Goal: Obtain resource: Download file/media

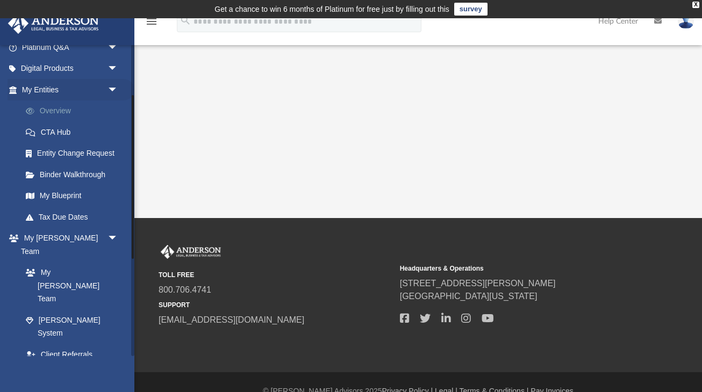
scroll to position [149, 0]
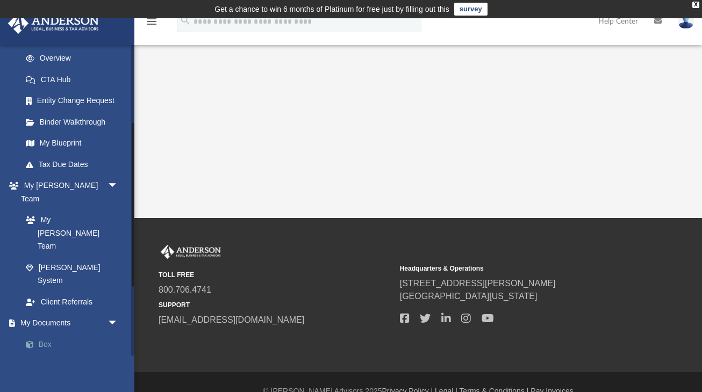
click at [52, 334] on link "Box" at bounding box center [74, 345] width 119 height 22
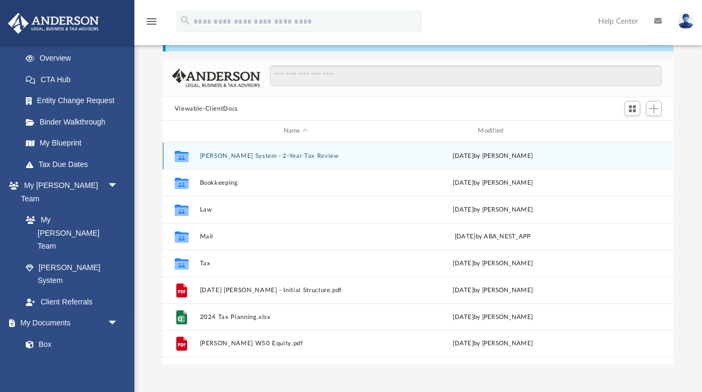
scroll to position [61, 0]
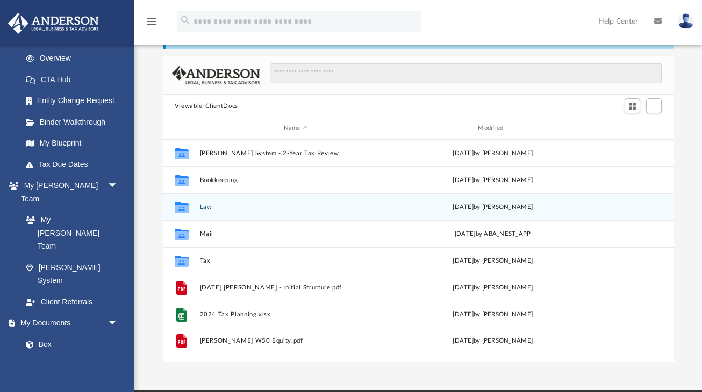
click at [204, 204] on button "Law" at bounding box center [295, 207] width 192 height 7
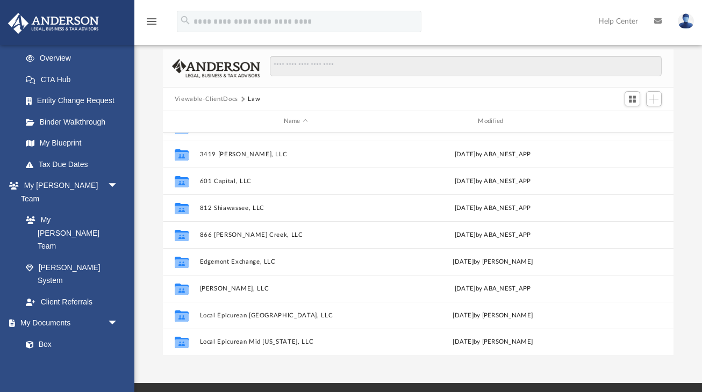
scroll to position [72, 0]
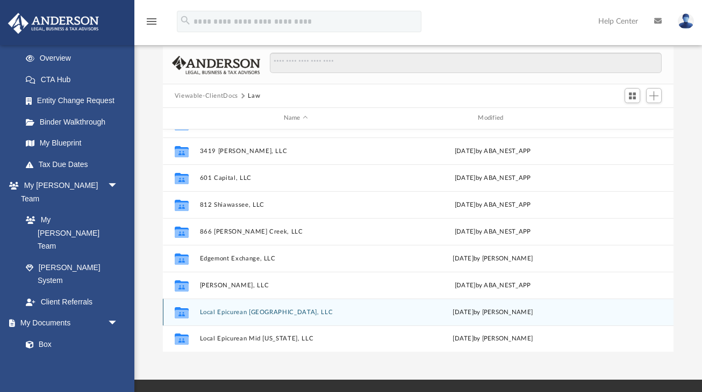
click at [260, 312] on button "Local Epicurean Grand Rapids, LLC" at bounding box center [295, 312] width 192 height 7
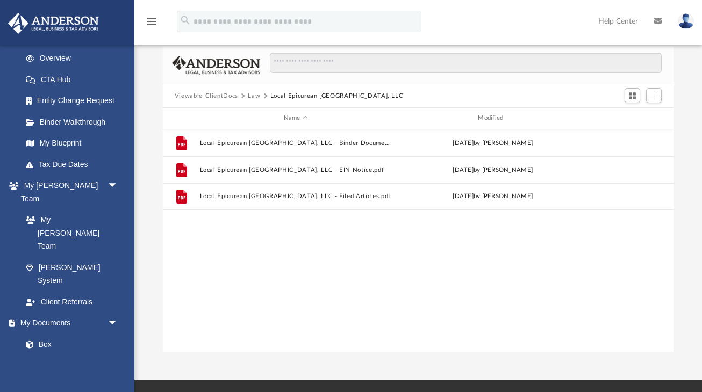
scroll to position [0, 0]
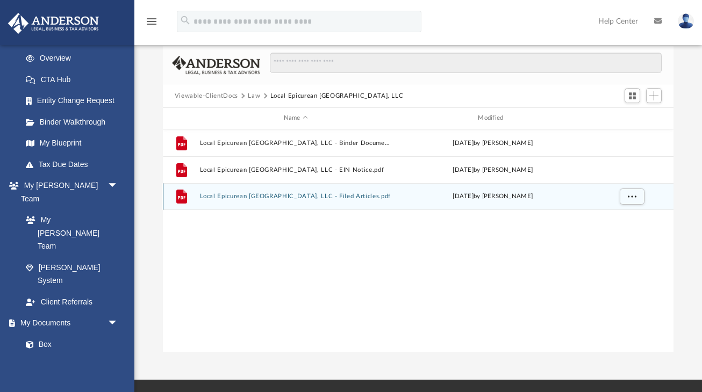
click at [269, 197] on button "Local Epicurean Grand Rapids, LLC - Filed Articles.pdf" at bounding box center [295, 196] width 192 height 7
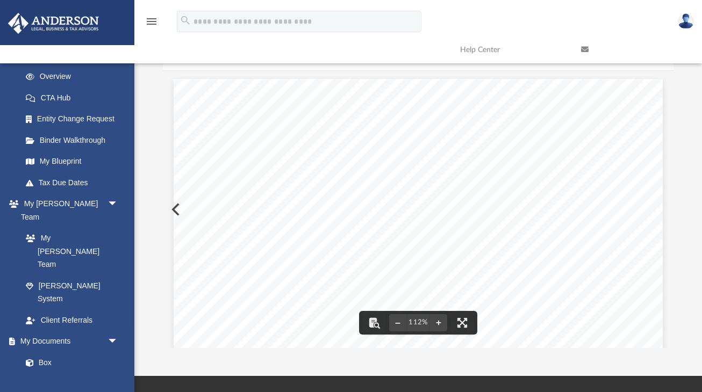
scroll to position [-1, 0]
click at [586, 222] on div "27367109 Articles of Organization Pursuant to the provisions of Act 23, Public …" at bounding box center [418, 395] width 489 height 633
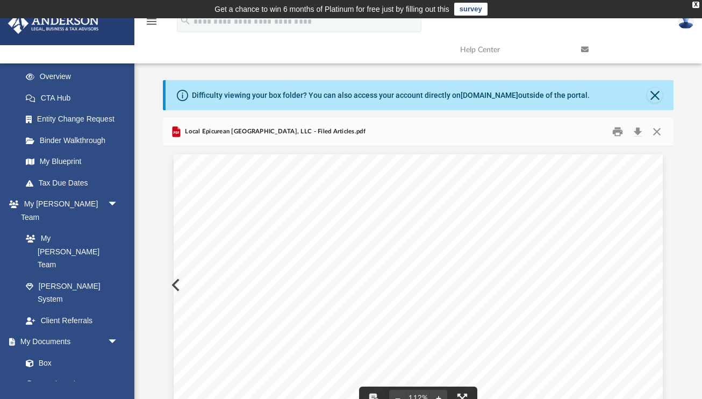
scroll to position [0, 0]
click at [642, 130] on button "Download" at bounding box center [637, 132] width 19 height 17
click at [657, 132] on button "Close" at bounding box center [656, 132] width 19 height 17
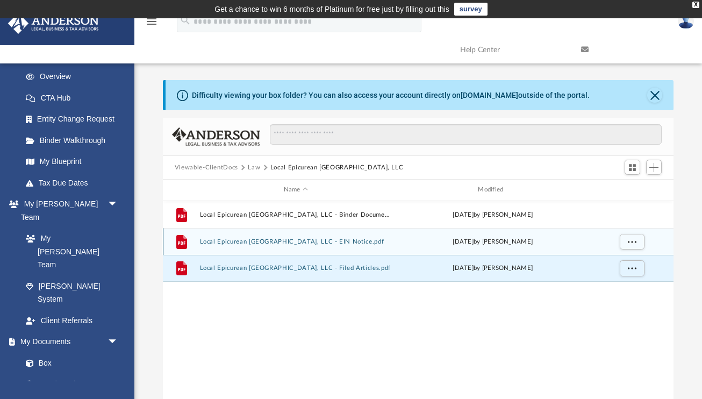
click at [304, 241] on button "Local Epicurean Grand Rapids, LLC - EIN Notice.pdf" at bounding box center [295, 241] width 192 height 7
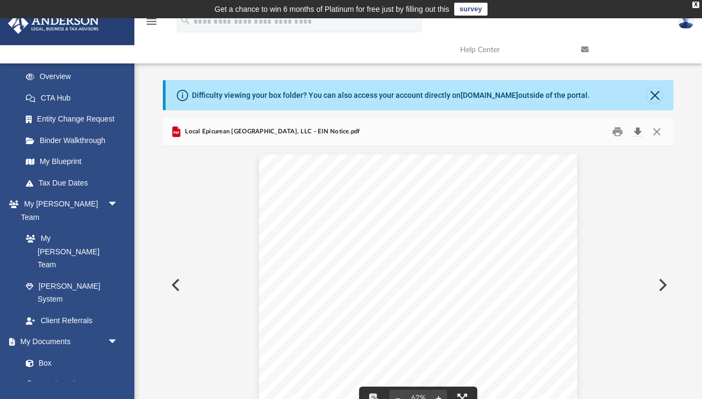
click at [640, 133] on button "Download" at bounding box center [637, 132] width 19 height 17
click at [658, 134] on button "Close" at bounding box center [656, 132] width 19 height 17
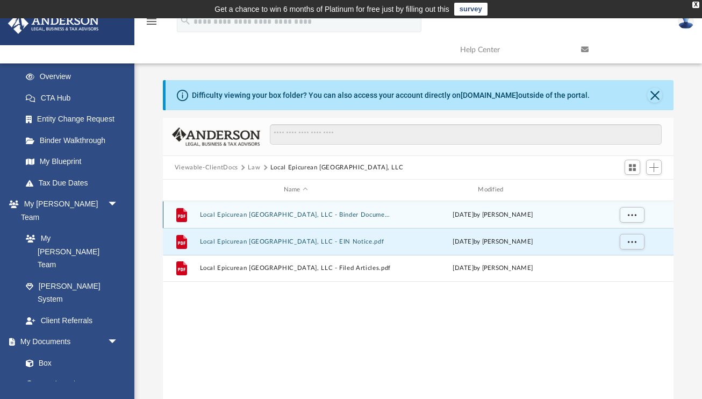
click at [334, 213] on button "Local Epicurean Grand Rapids, LLC - Binder Documents.pdf" at bounding box center [295, 214] width 192 height 7
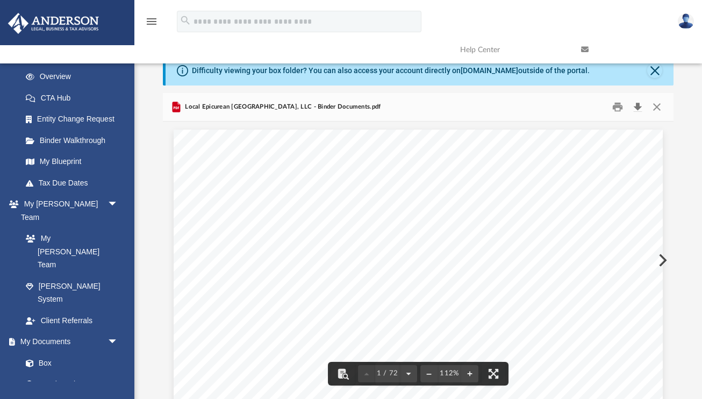
click at [639, 105] on button "Download" at bounding box center [637, 107] width 19 height 17
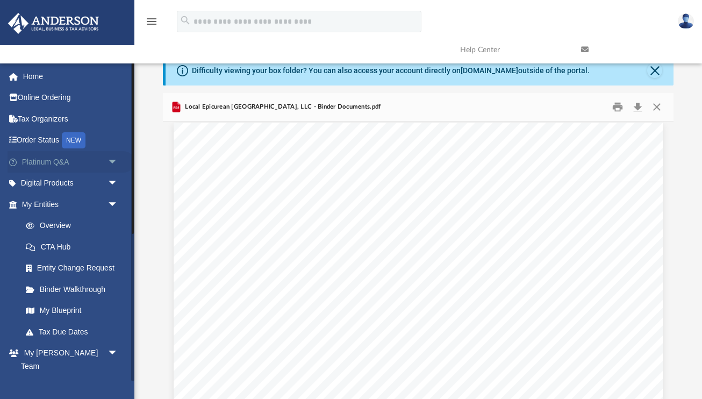
click at [111, 160] on span "arrow_drop_down" at bounding box center [119, 162] width 22 height 22
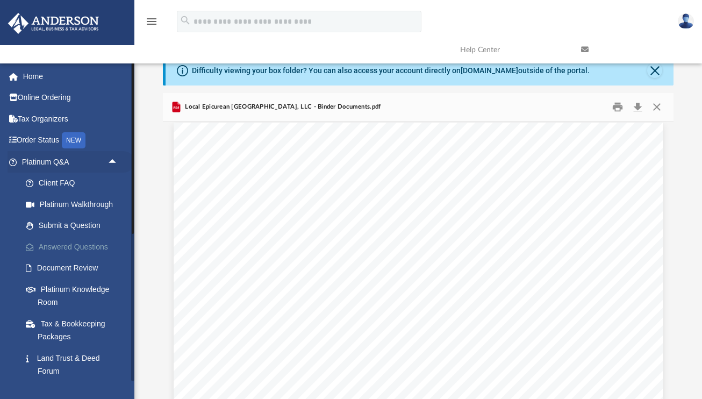
click at [82, 246] on link "Answered Questions" at bounding box center [74, 247] width 119 height 22
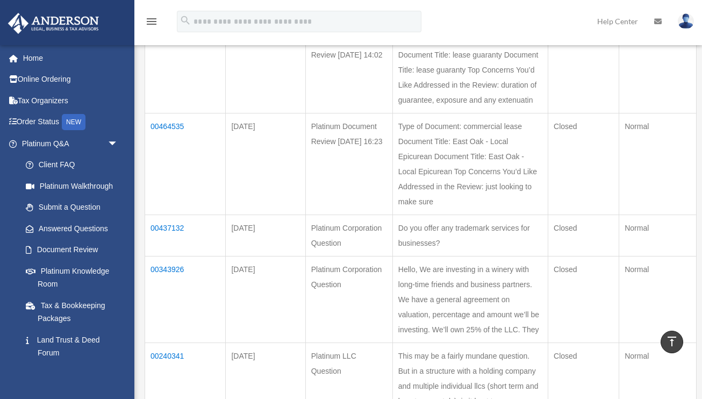
scroll to position [355, 0]
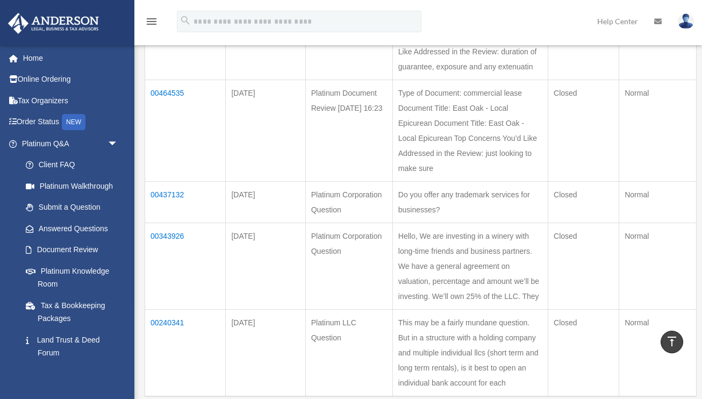
scroll to position [460, 0]
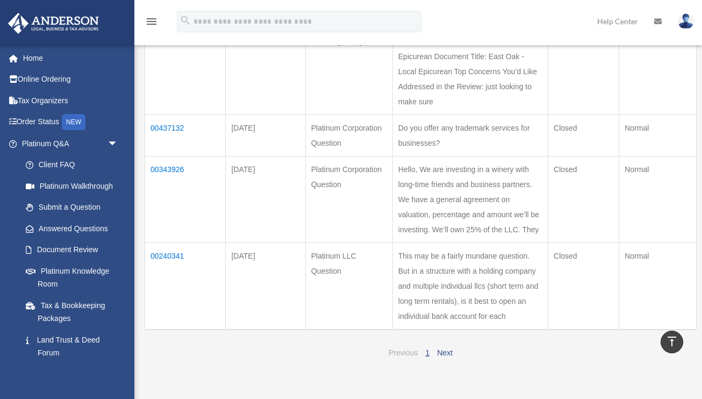
click at [409, 348] on link "Previous" at bounding box center [403, 352] width 29 height 9
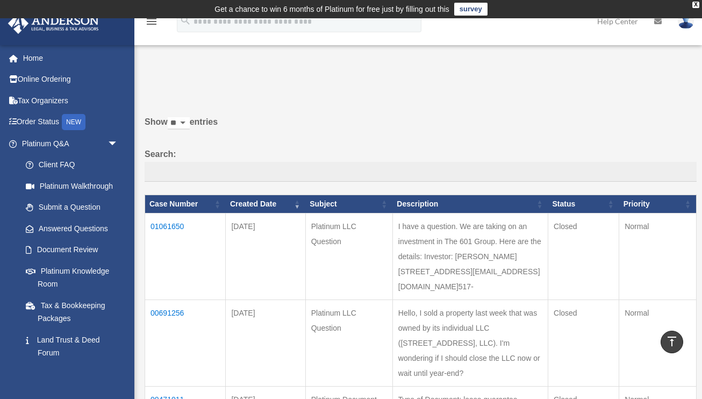
scroll to position [0, 0]
click at [165, 232] on td "01061650" at bounding box center [185, 256] width 81 height 87
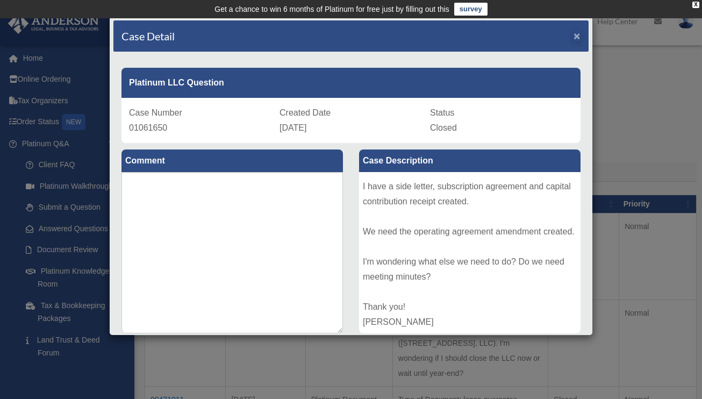
click at [576, 33] on span "×" at bounding box center [577, 36] width 7 height 12
